Goal: Transaction & Acquisition: Book appointment/travel/reservation

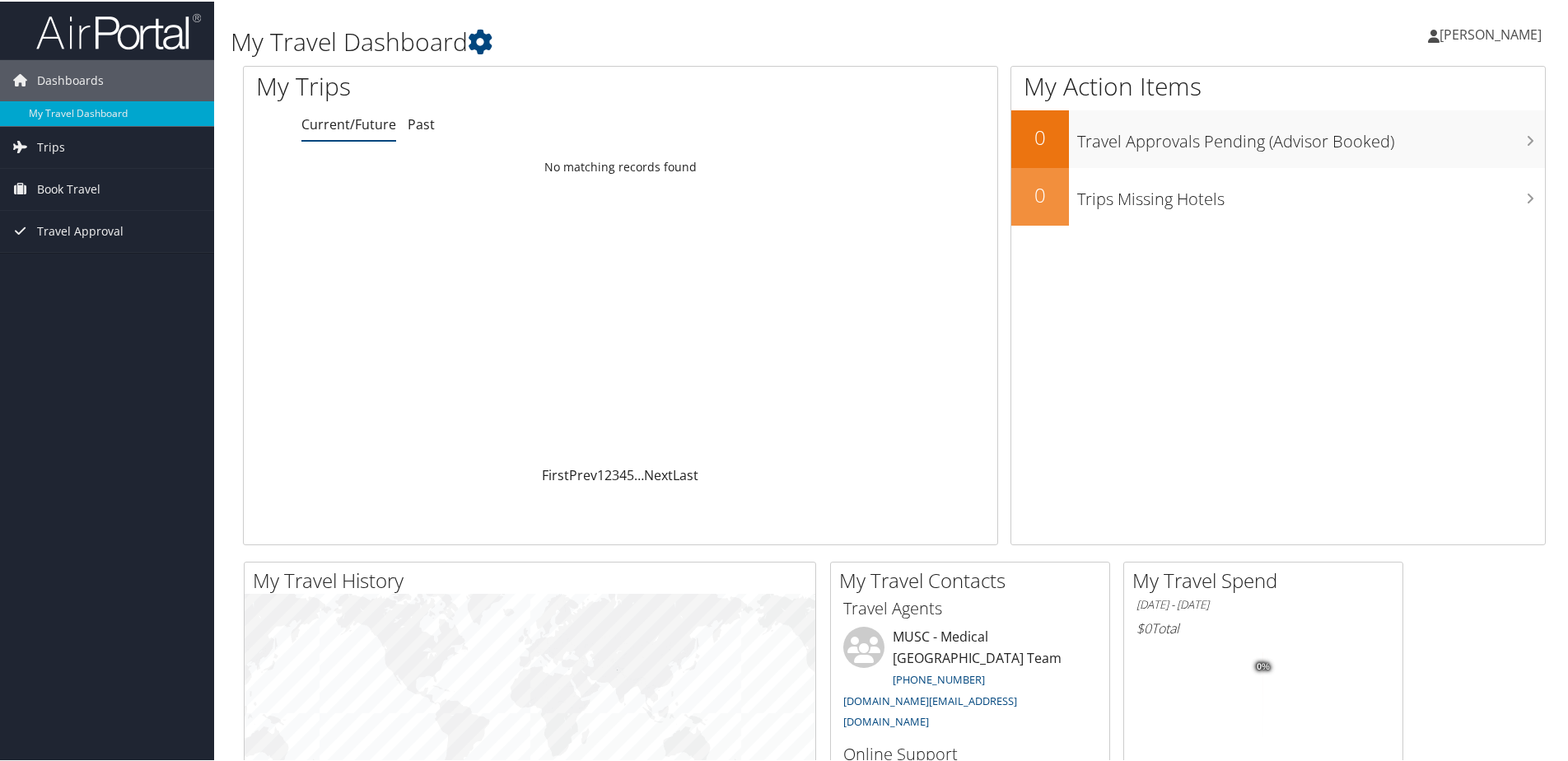
click at [1447, 36] on span "[PERSON_NAME]" at bounding box center [1491, 33] width 102 height 18
click at [67, 190] on span "Book Travel" at bounding box center [69, 187] width 63 height 41
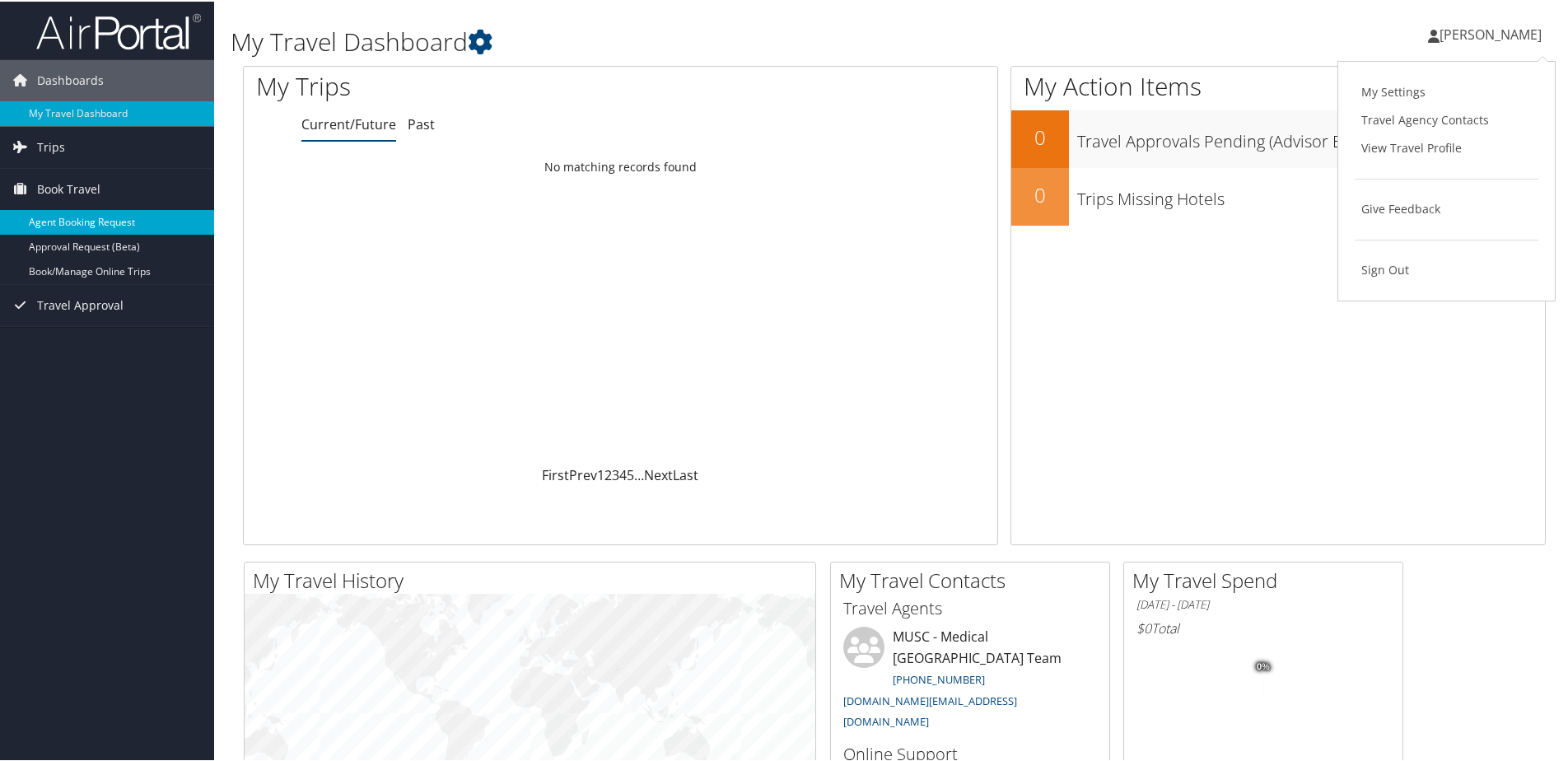
click at [109, 212] on link "Agent Booking Request" at bounding box center [107, 221] width 214 height 25
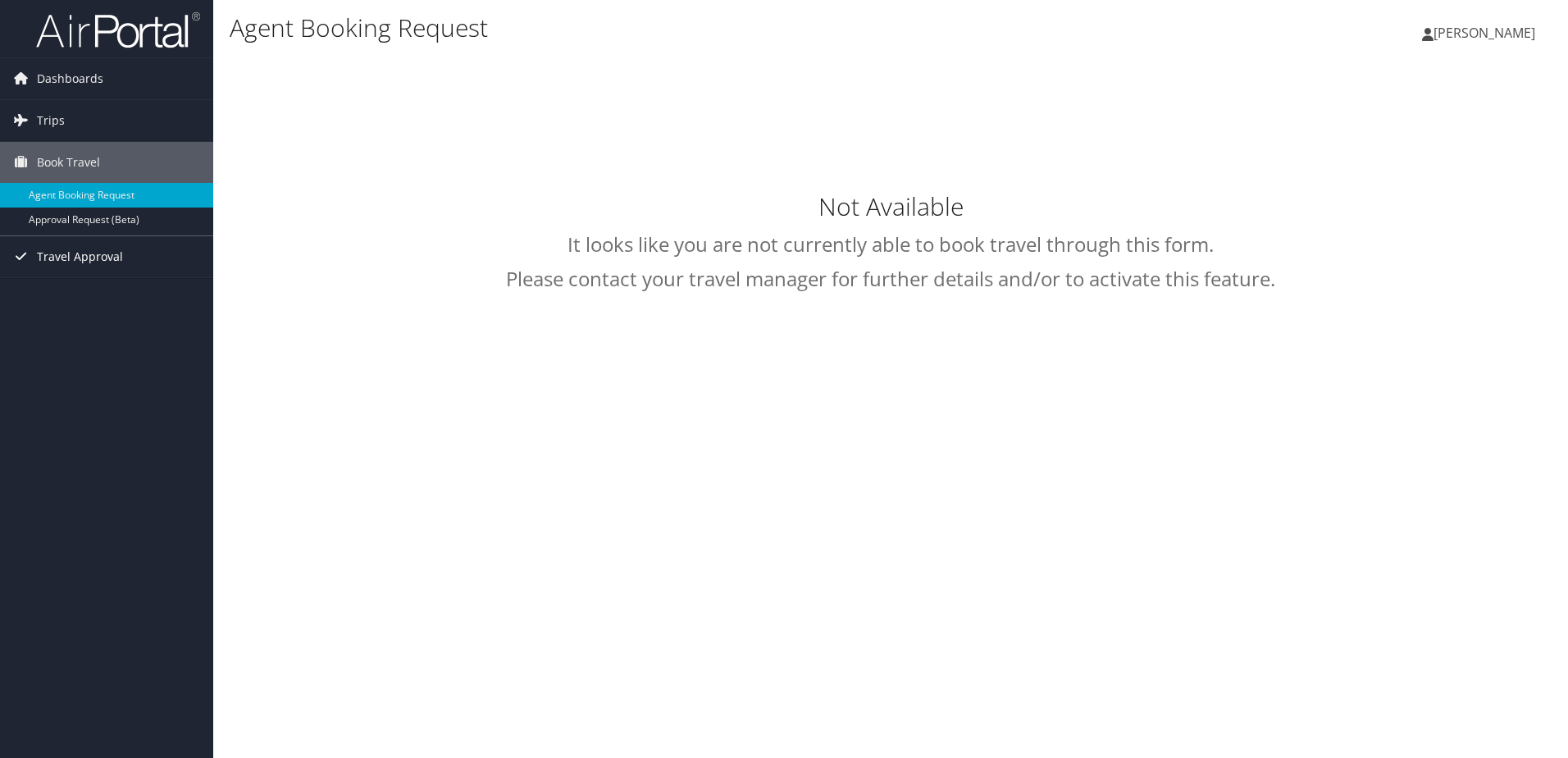
type input "Marietta Lambert"
select select "university.travel@cbtravel.com"
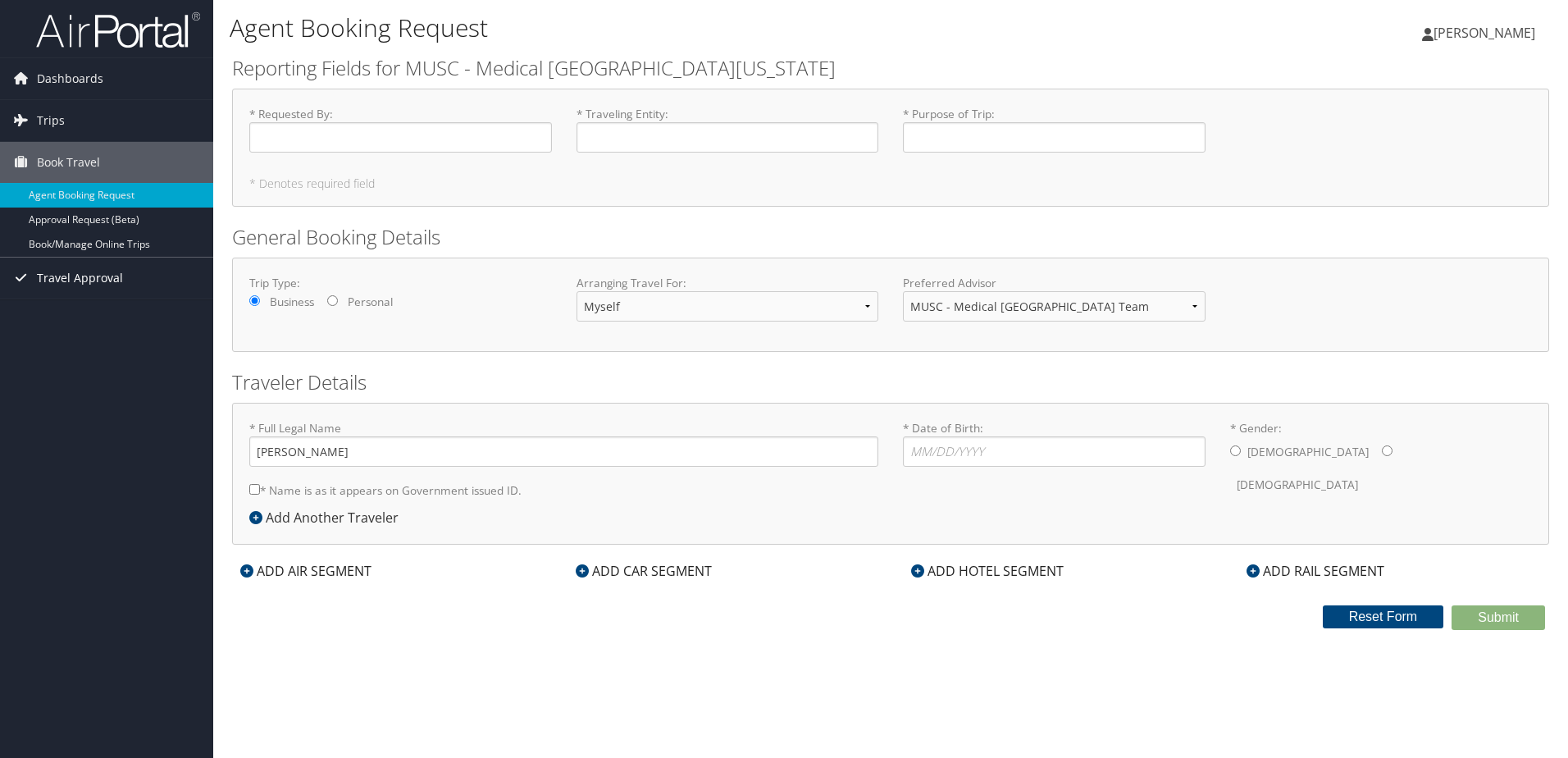
click at [86, 272] on span "Travel Approval" at bounding box center [80, 278] width 86 height 41
click at [43, 116] on span "Trips" at bounding box center [51, 121] width 28 height 41
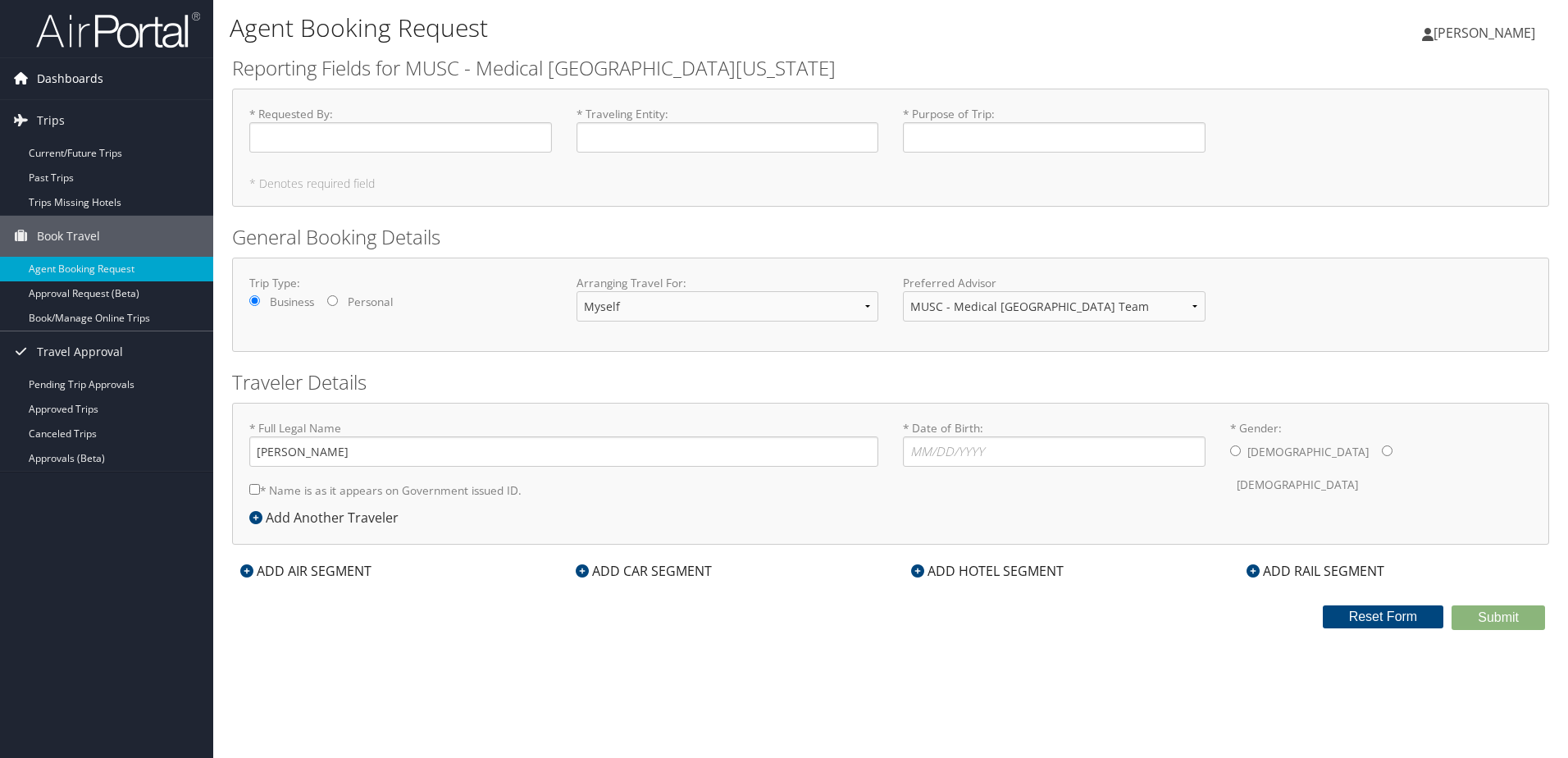
click at [88, 83] on span "Dashboards" at bounding box center [70, 78] width 66 height 41
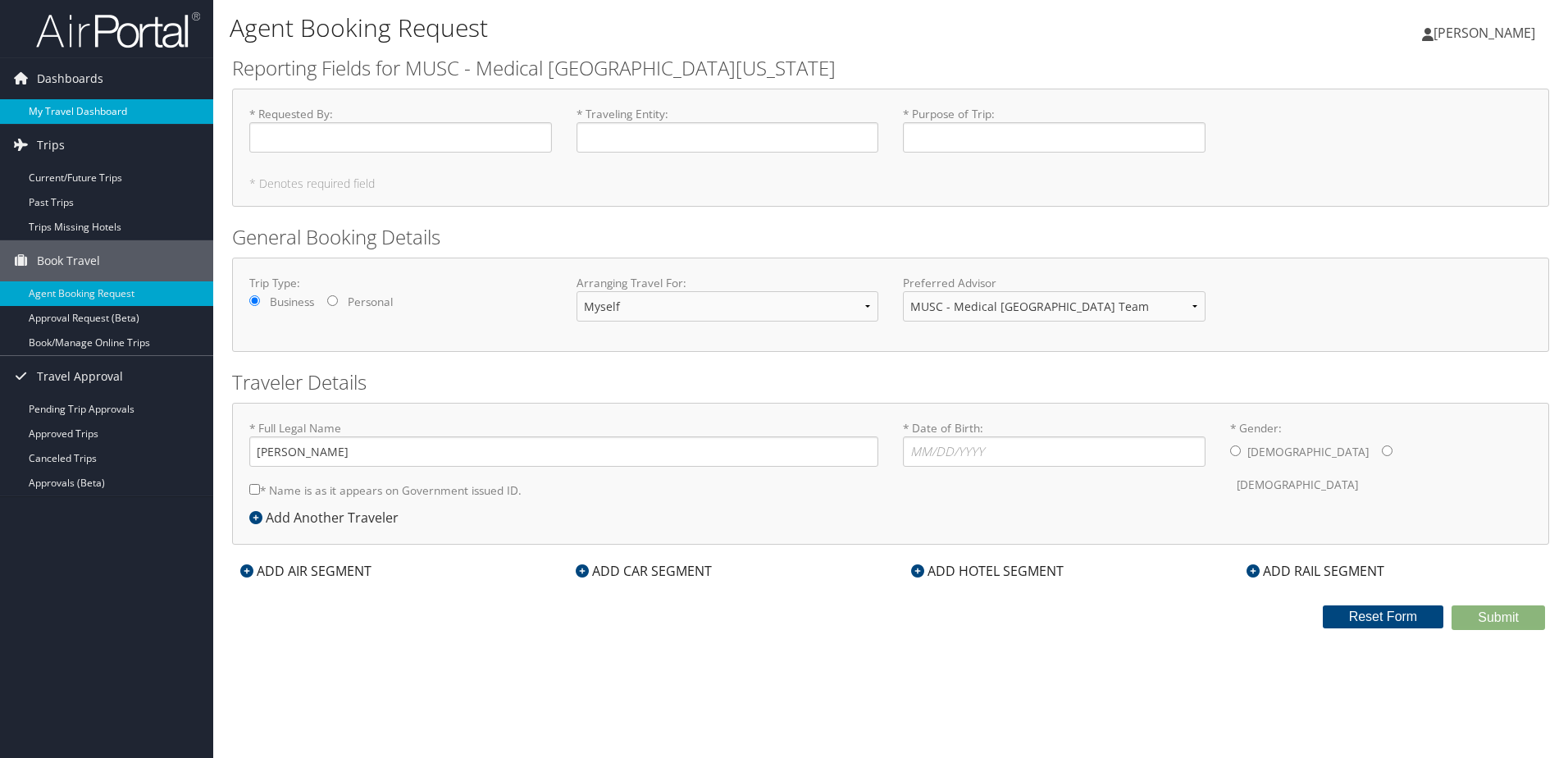
click at [91, 102] on link "My Travel Dashboard" at bounding box center [106, 112] width 213 height 25
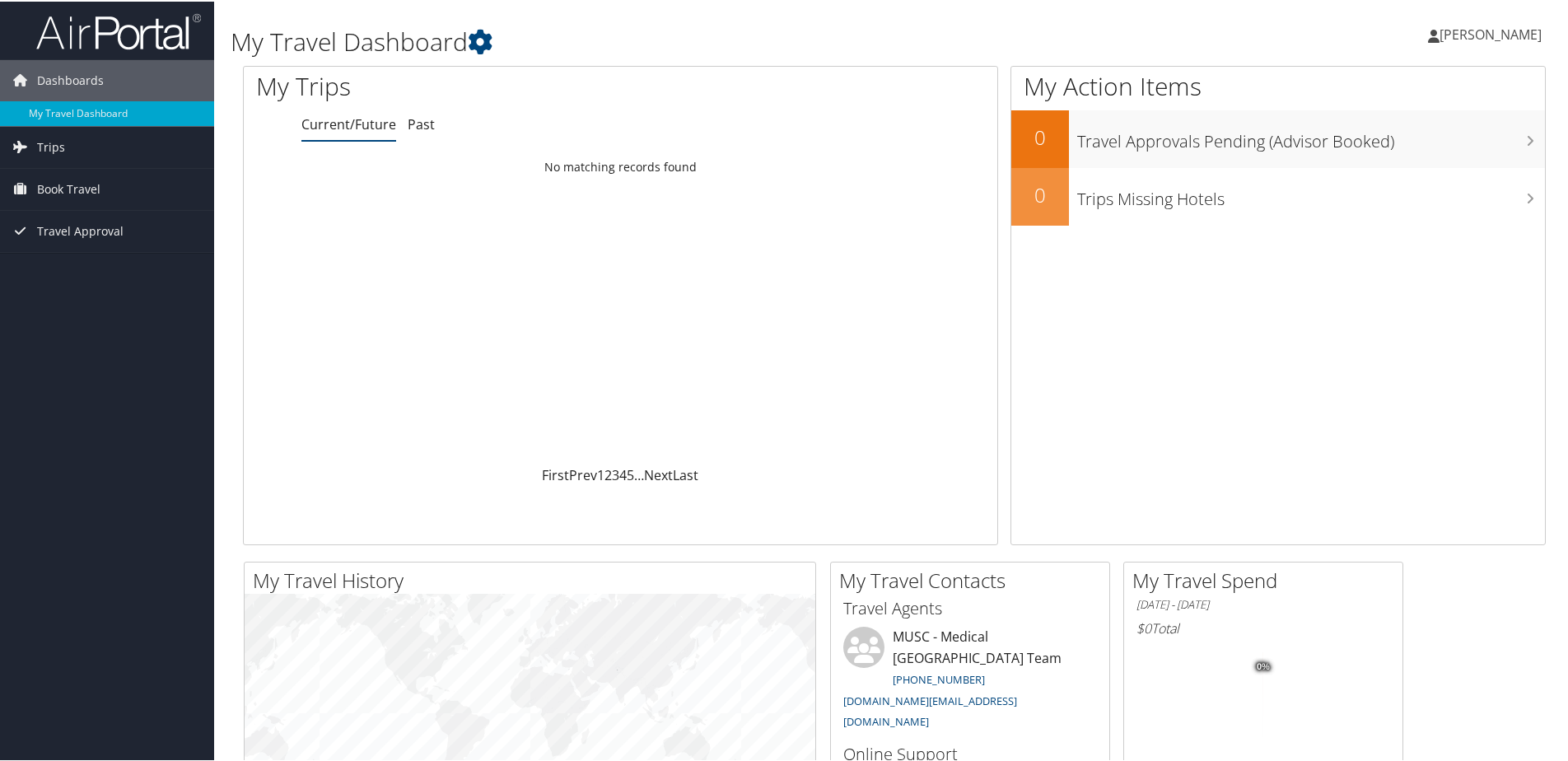
click at [1475, 42] on link "[PERSON_NAME]" at bounding box center [1493, 33] width 130 height 49
click at [1440, 138] on link "View Travel Profile" at bounding box center [1446, 146] width 184 height 28
click at [48, 141] on span "Trips" at bounding box center [51, 145] width 28 height 41
click at [101, 259] on link "Book Travel" at bounding box center [107, 261] width 214 height 41
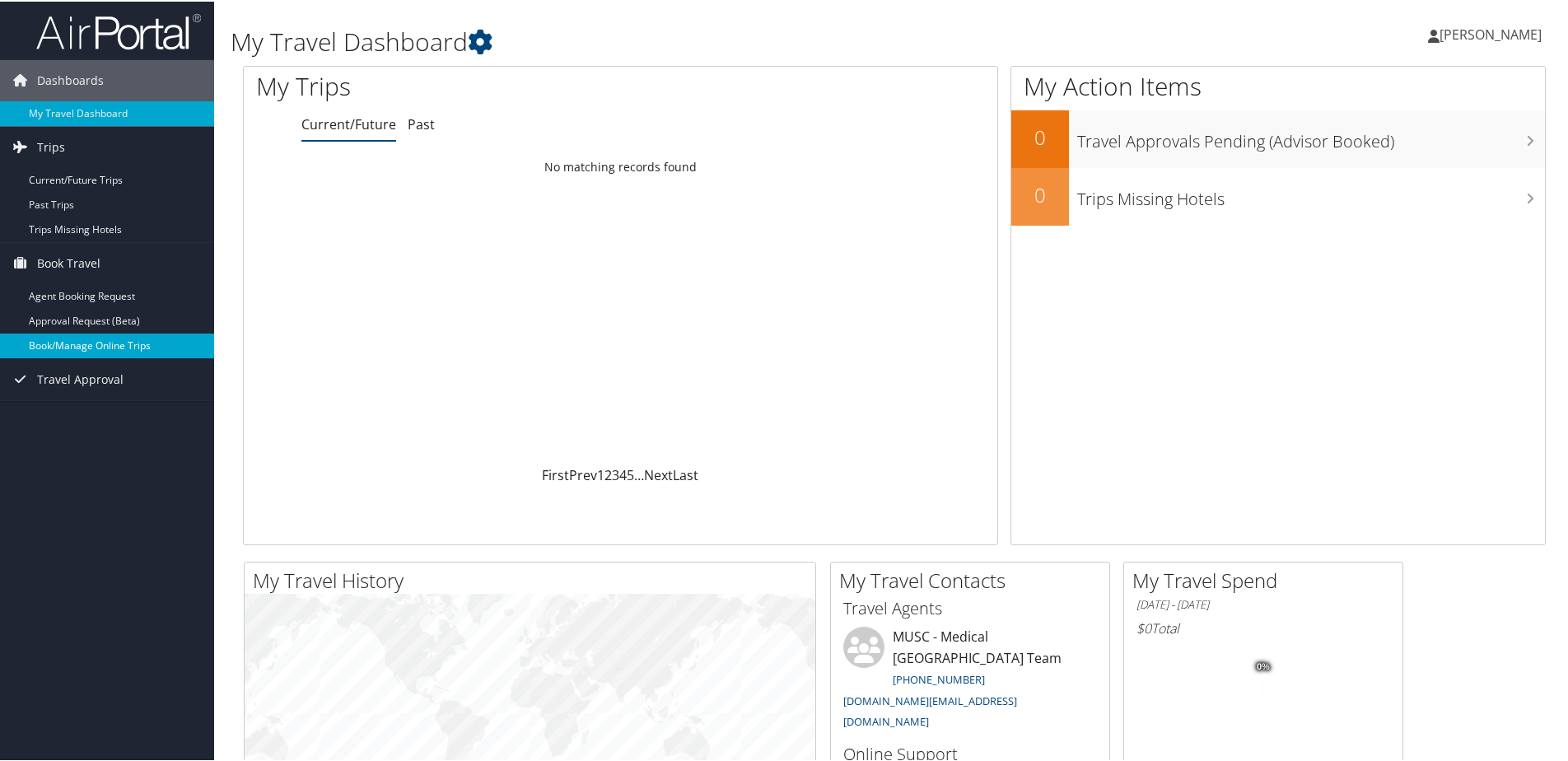
click at [102, 346] on link "Book/Manage Online Trips" at bounding box center [107, 344] width 214 height 25
click at [127, 344] on link "Book/Manage Online Trips" at bounding box center [107, 344] width 214 height 25
